Goal: Information Seeking & Learning: Find specific fact

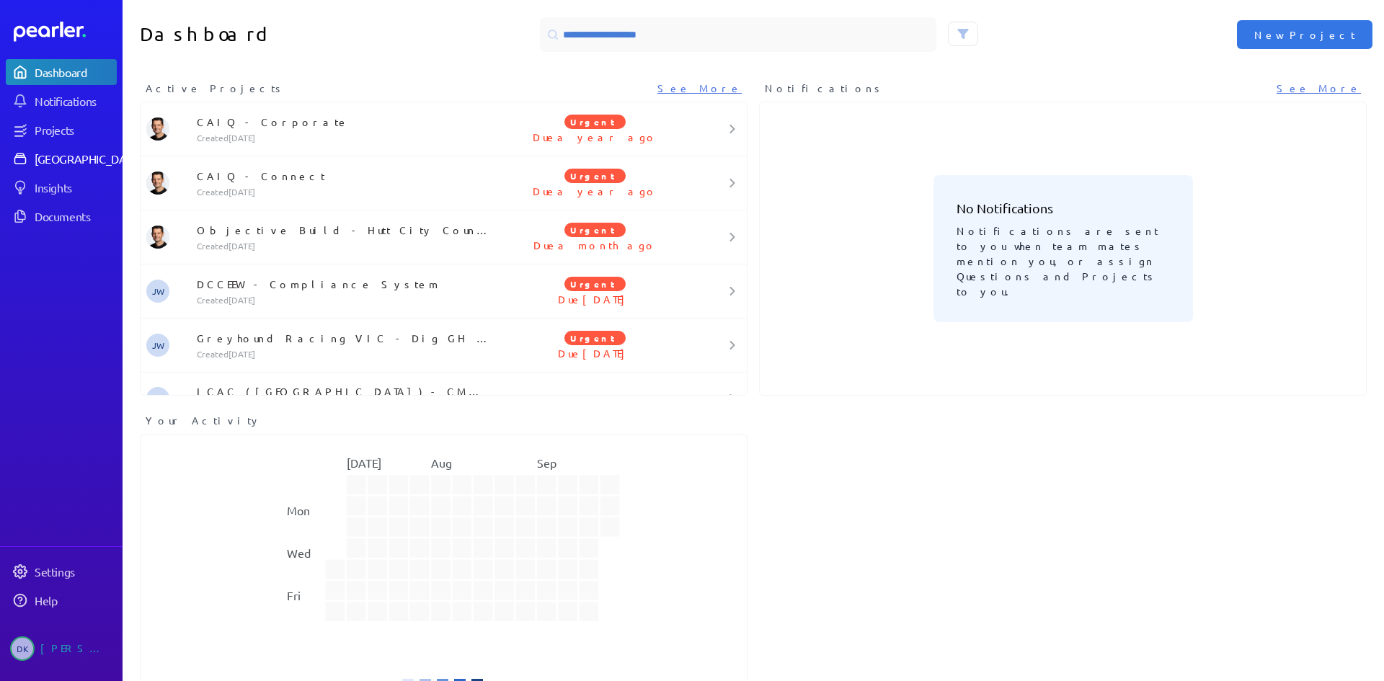
click at [97, 162] on div "Answer Library" at bounding box center [88, 158] width 107 height 14
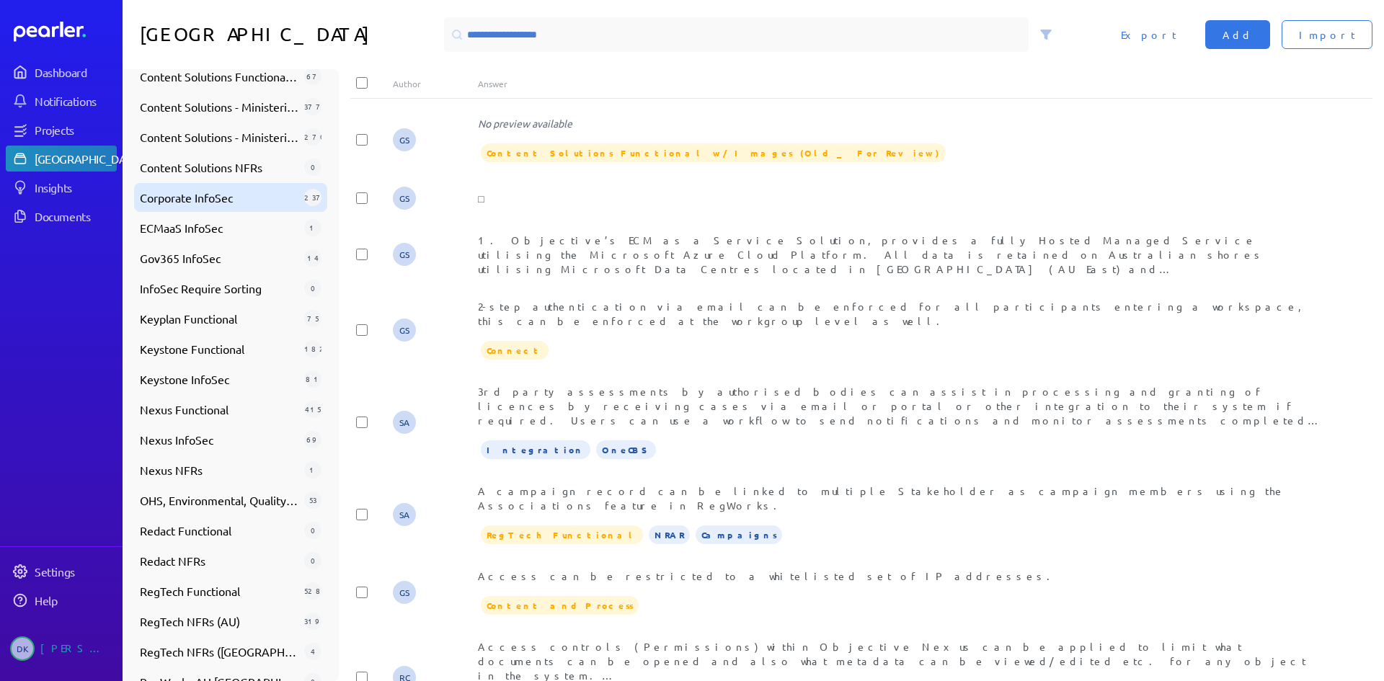
scroll to position [588, 0]
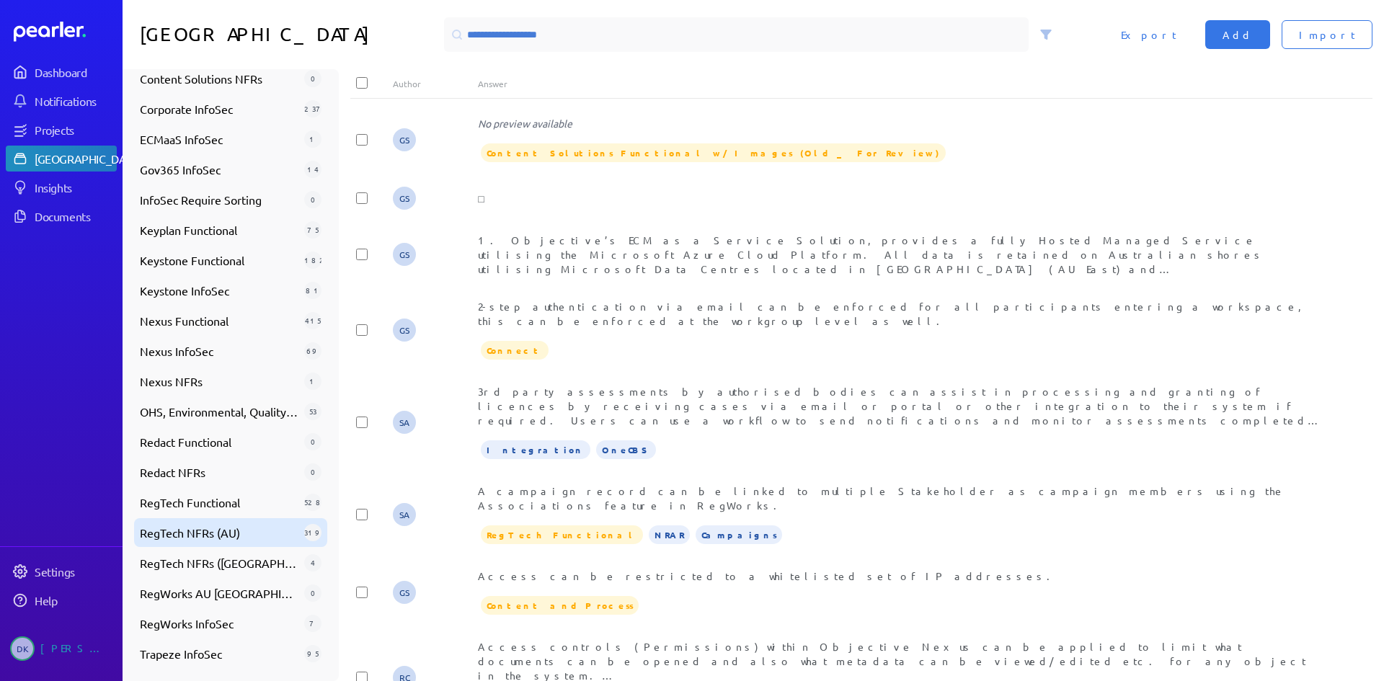
click at [255, 541] on span "RegTech NFRs (AU)" at bounding box center [219, 532] width 159 height 17
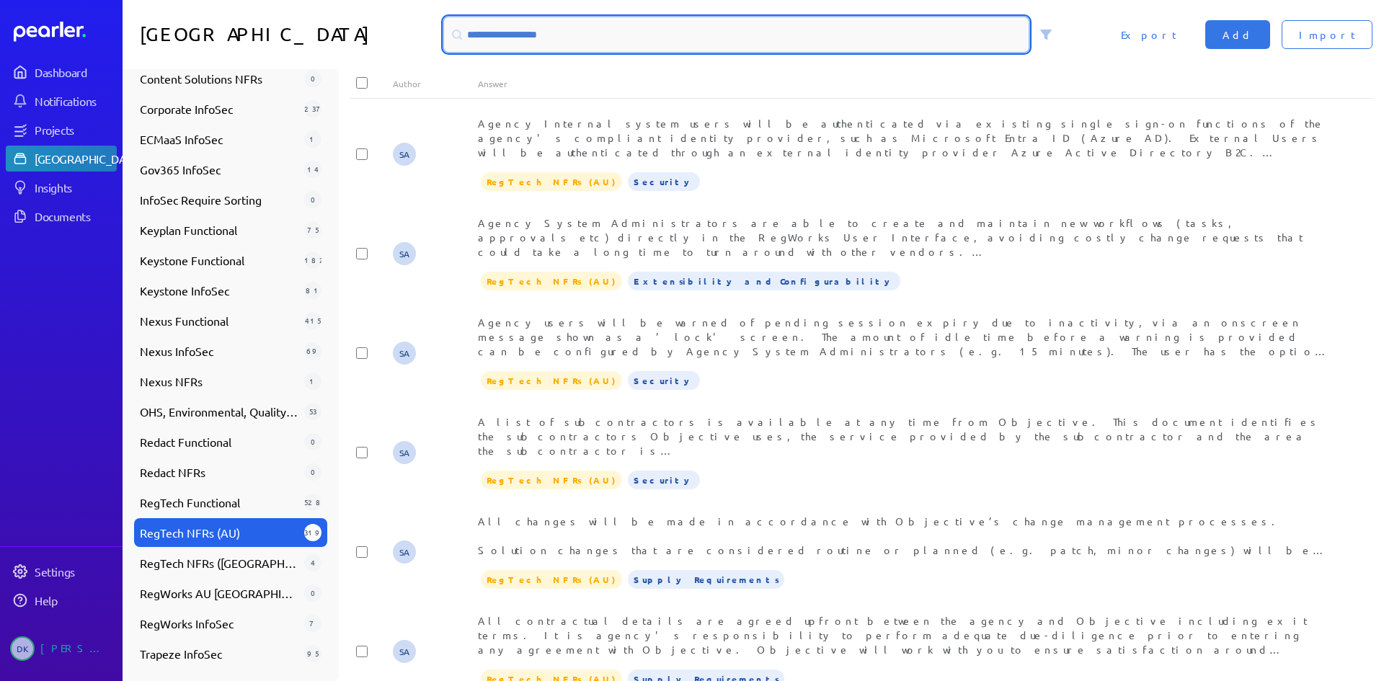
click at [539, 28] on input at bounding box center [736, 34] width 584 height 35
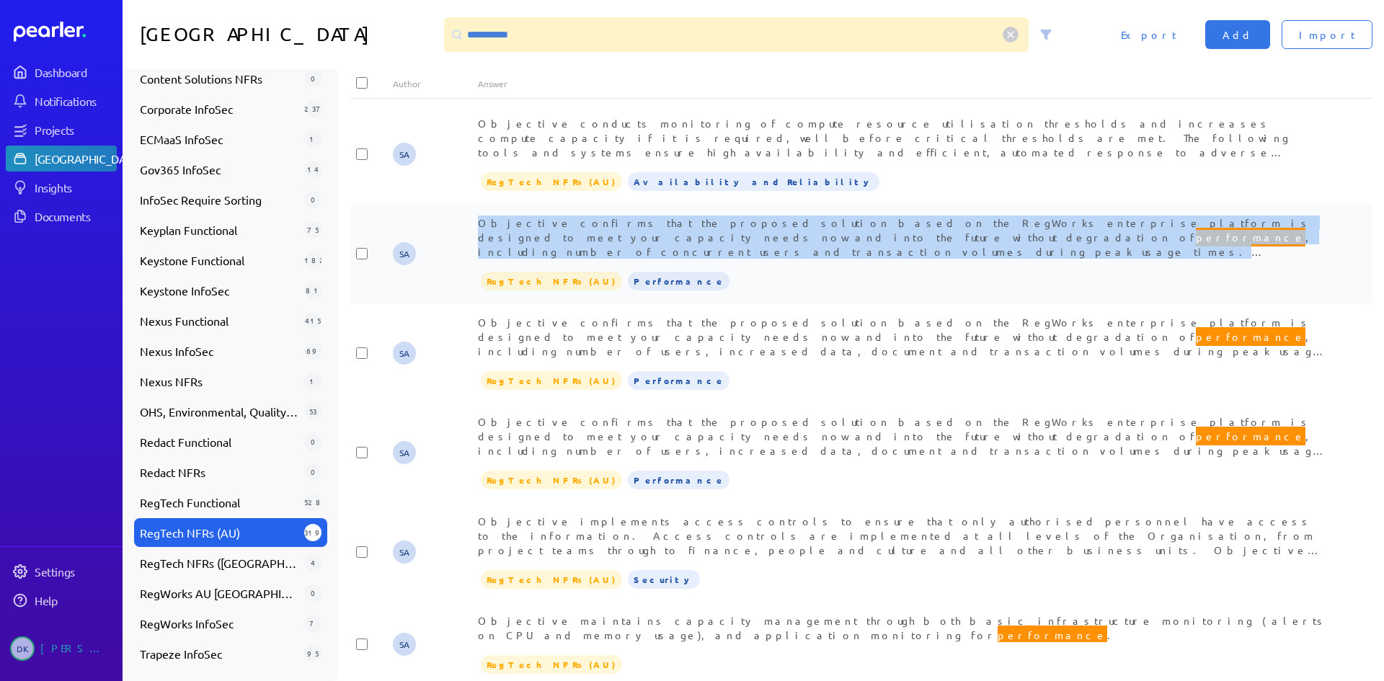
drag, startPoint x: 953, startPoint y: 239, endPoint x: 454, endPoint y: 220, distance: 499.8
click at [454, 220] on div "SA Objective confirms that the proposed solution based on the RegWorks enterpri…" at bounding box center [861, 253] width 1022 height 99
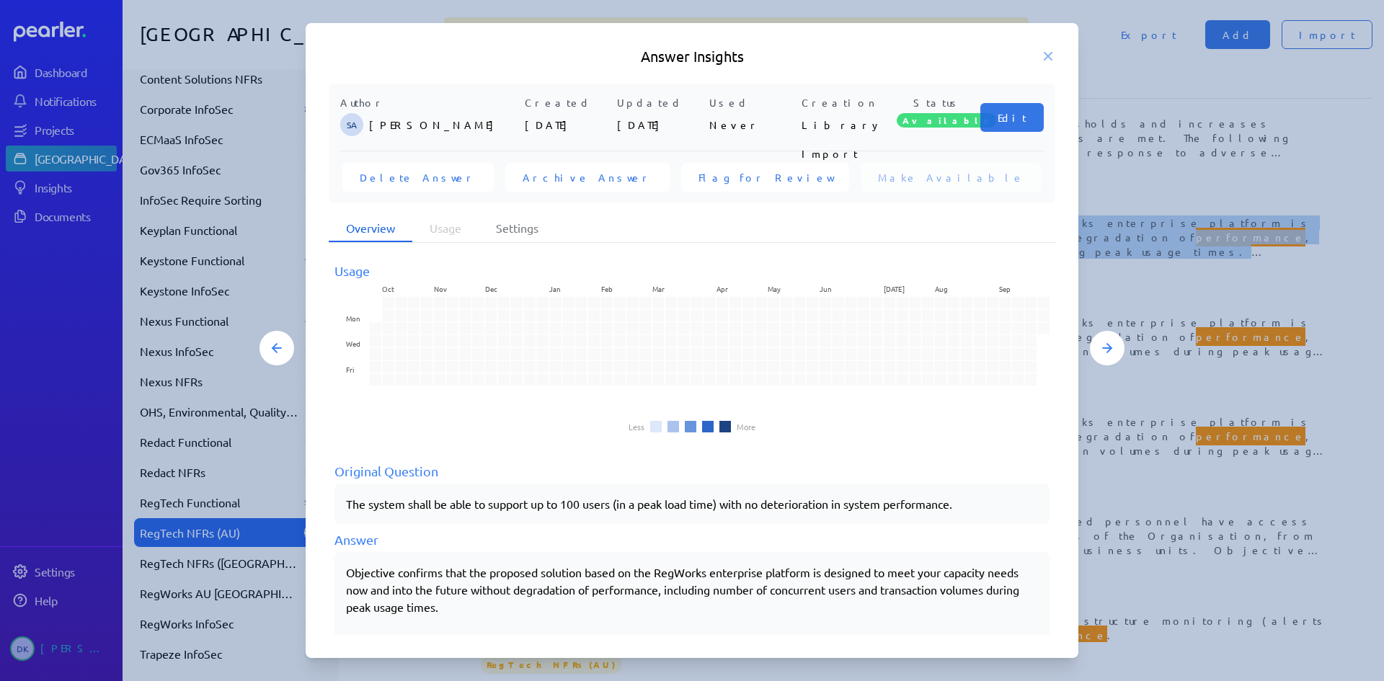
click at [1039, 55] on h5 "Answer Insights" at bounding box center [692, 56] width 726 height 20
click at [1045, 54] on icon at bounding box center [1047, 56] width 7 height 7
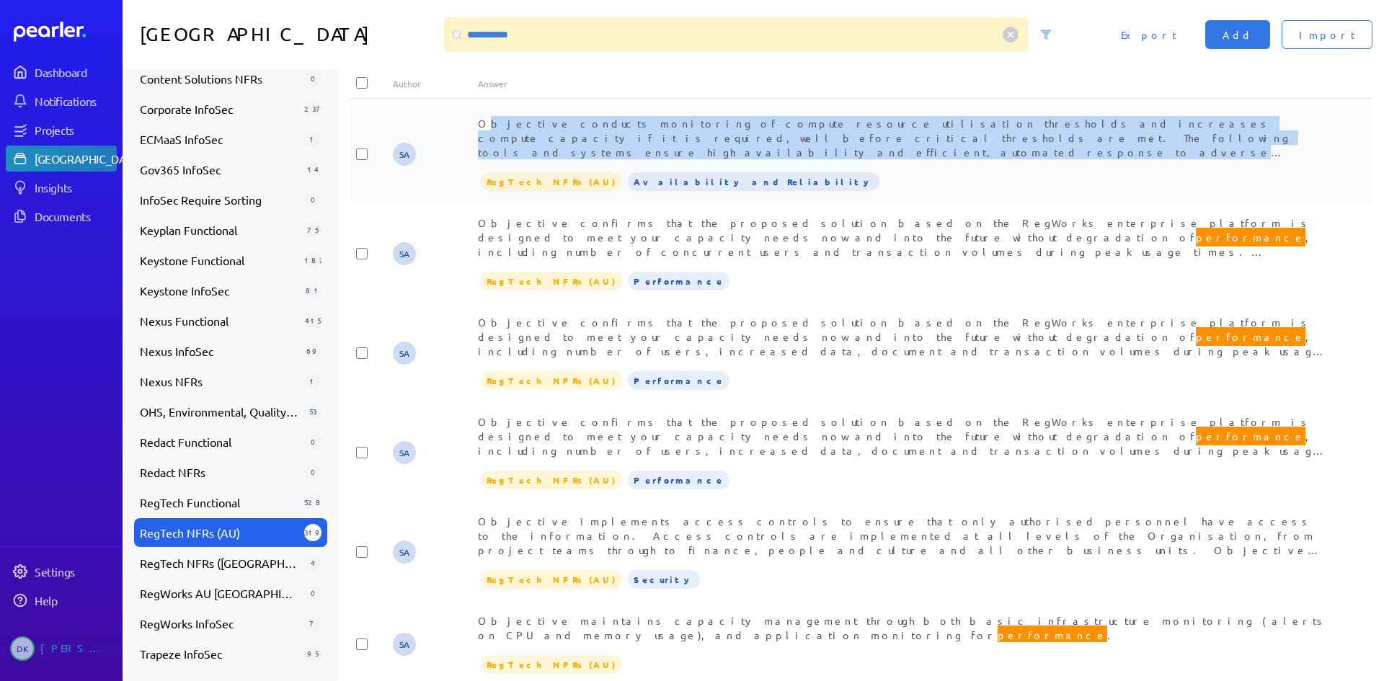
drag, startPoint x: 481, startPoint y: 118, endPoint x: 1284, endPoint y: 155, distance: 803.7
click at [1284, 155] on span "Objective conducts monitoring of compute resource utilisation thresholds and in…" at bounding box center [891, 174] width 827 height 114
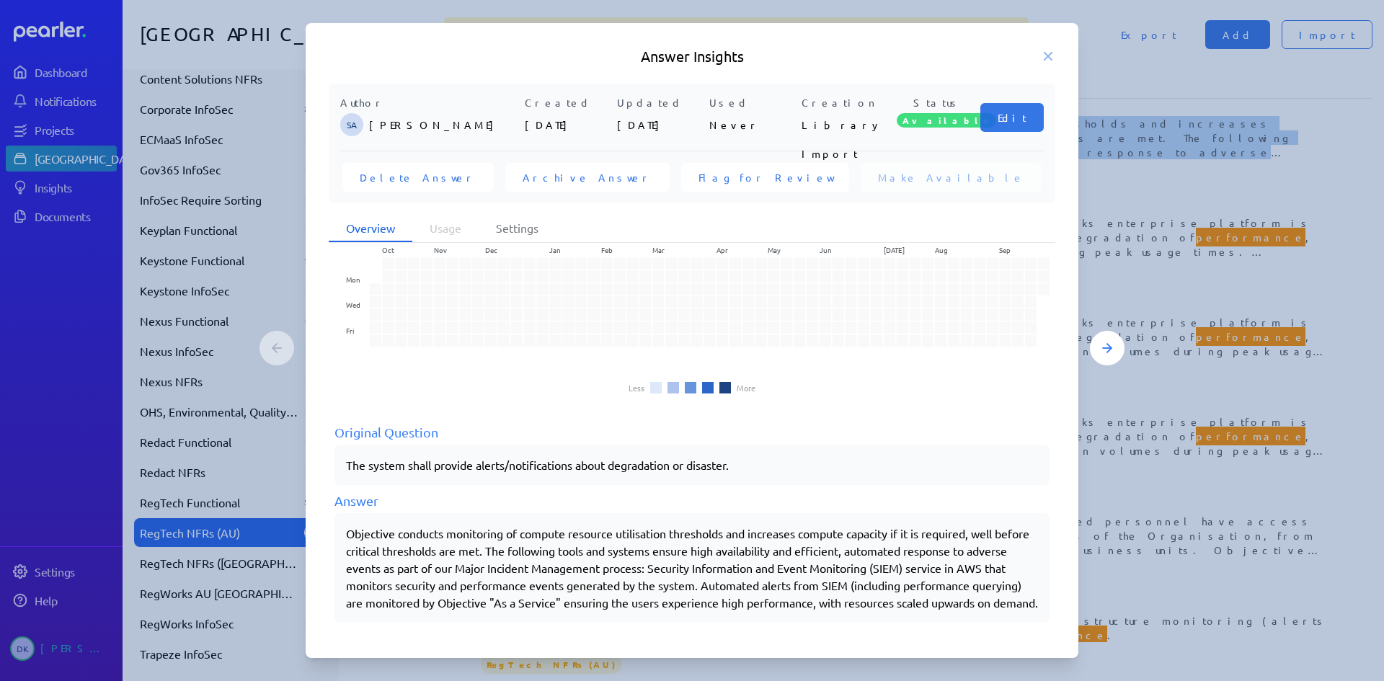
scroll to position [56, 0]
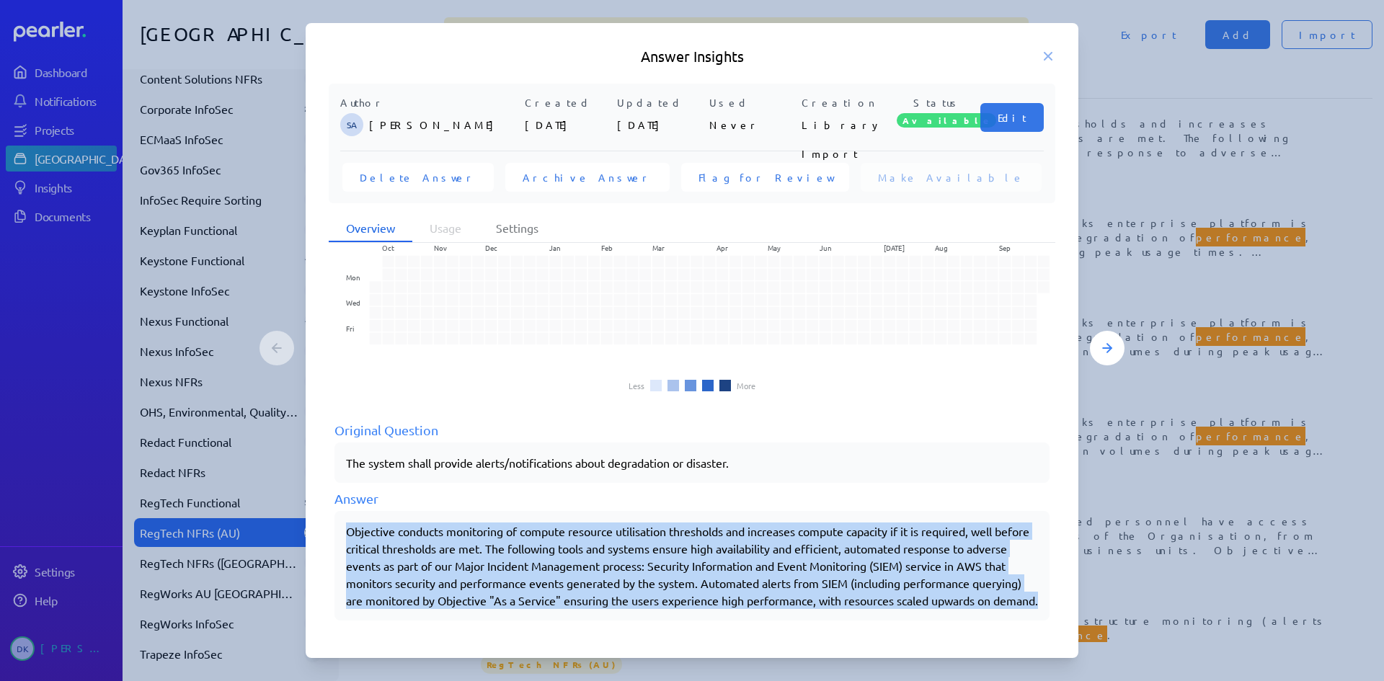
drag, startPoint x: 488, startPoint y: 601, endPoint x: 328, endPoint y: 514, distance: 182.2
click at [328, 514] on div "Author SA Steve Ackermann Created 26th Nov 2024 Updated 26th Nov 2024 Used Neve…" at bounding box center [692, 360] width 773 height 553
copy div "Objective conducts monitoring of compute resource utilisation thresholds and in…"
click at [779, 623] on div "Usage Oct Nov Dec Jan Feb Mar Apr May Jun Jul Aug Sep Mon Wed Fri Less More Ori…" at bounding box center [692, 439] width 726 height 391
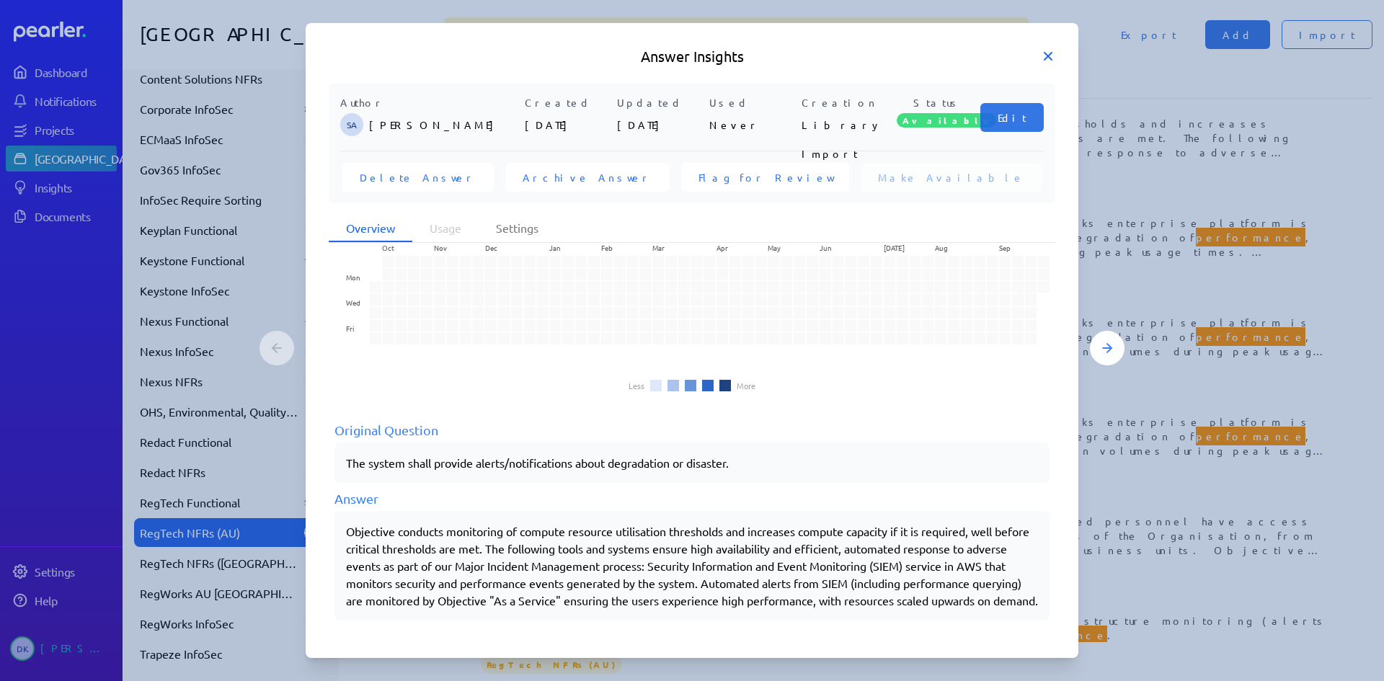
click at [1044, 52] on icon at bounding box center [1048, 56] width 14 height 14
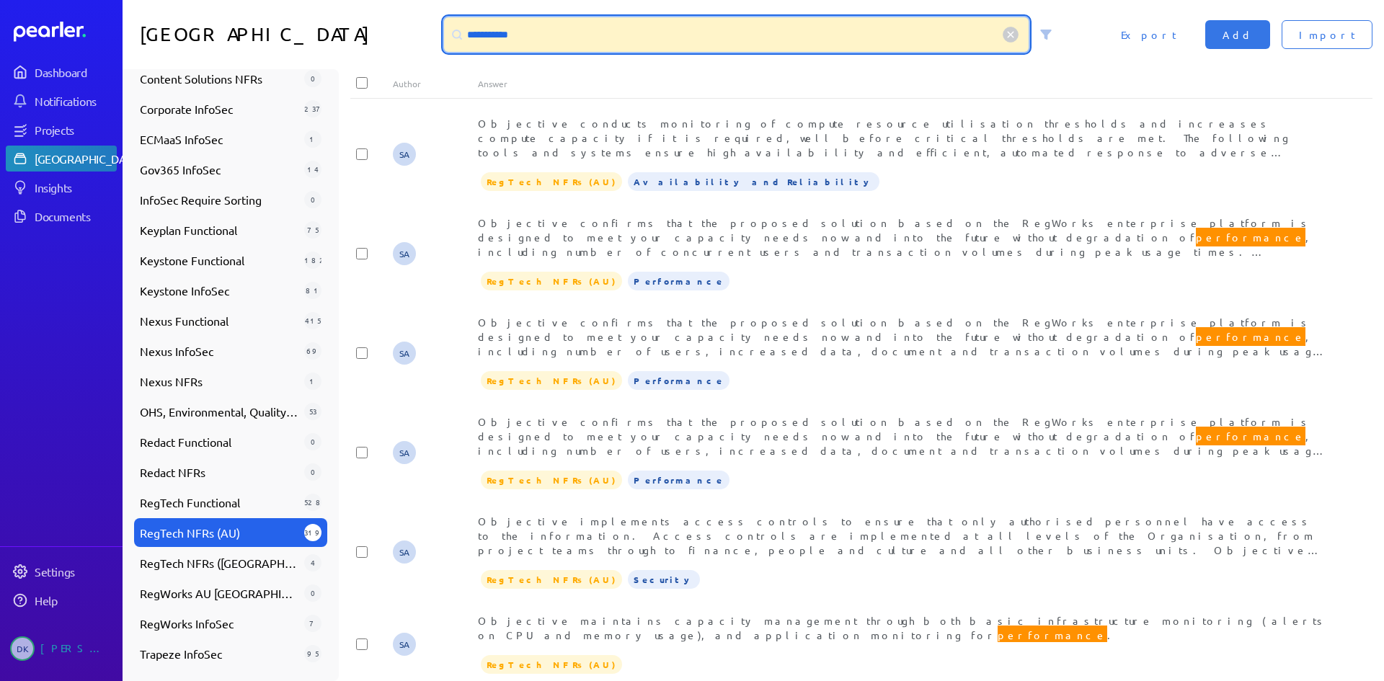
drag, startPoint x: 548, startPoint y: 35, endPoint x: 419, endPoint y: 33, distance: 129.0
click at [419, 33] on div "**********" at bounding box center [753, 34] width 1261 height 69
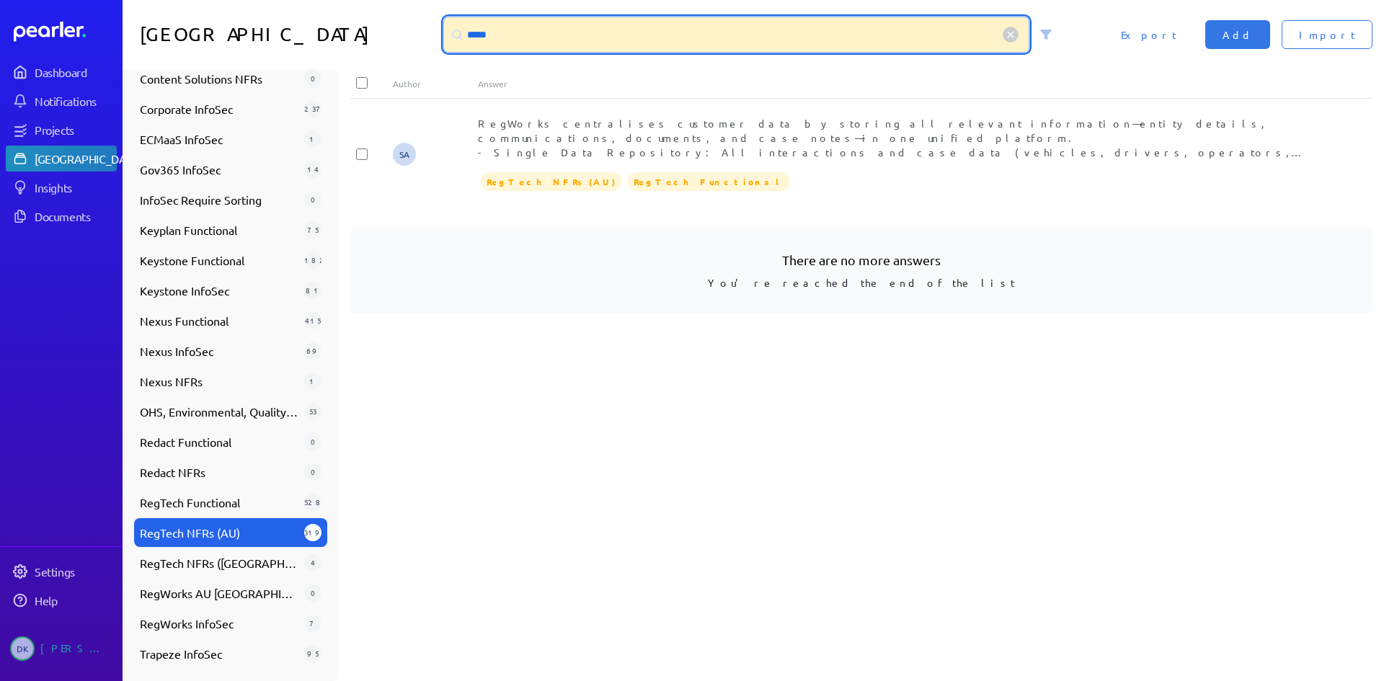
type input "*****"
